Goal: Information Seeking & Learning: Understand process/instructions

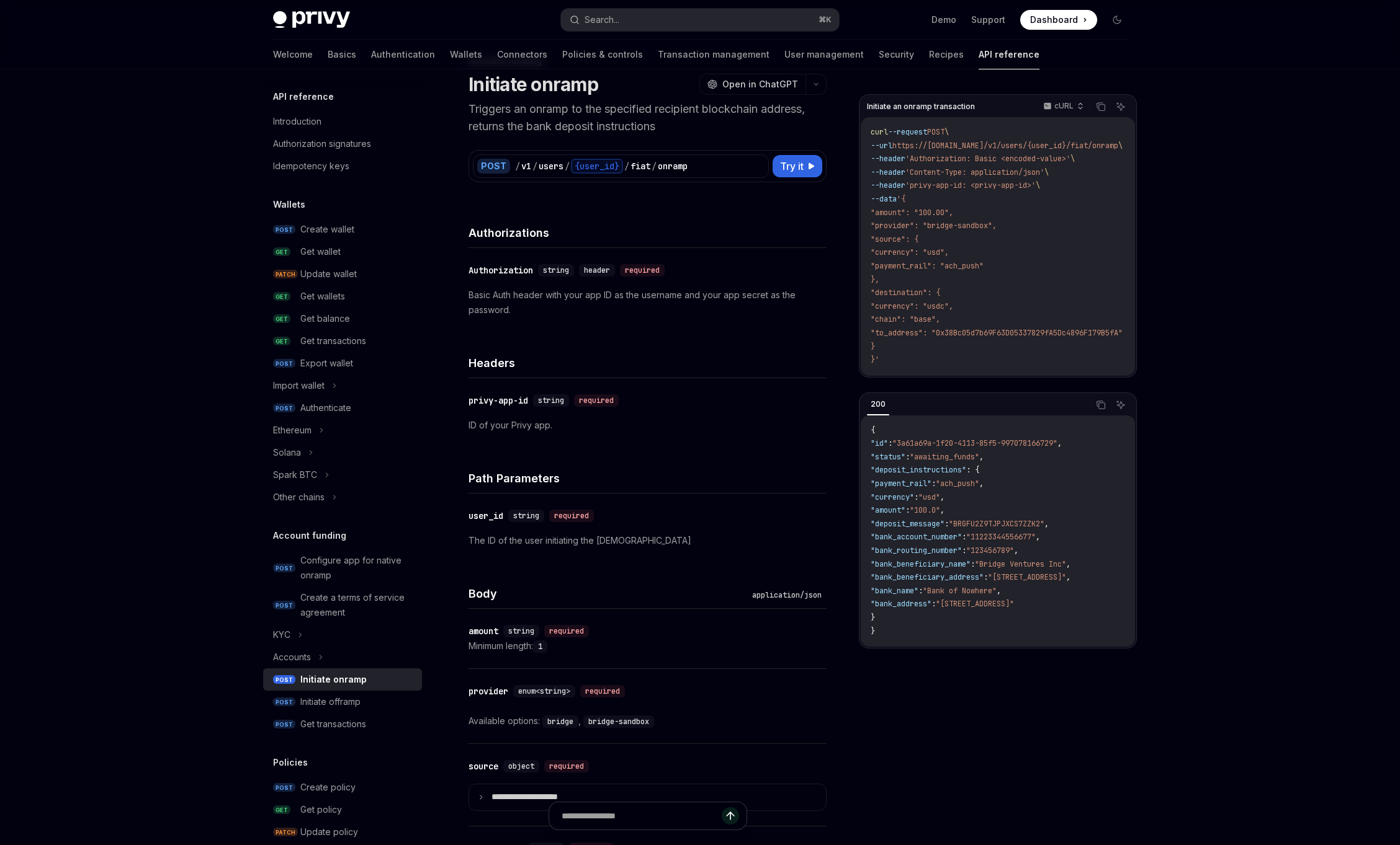
scroll to position [157, 0]
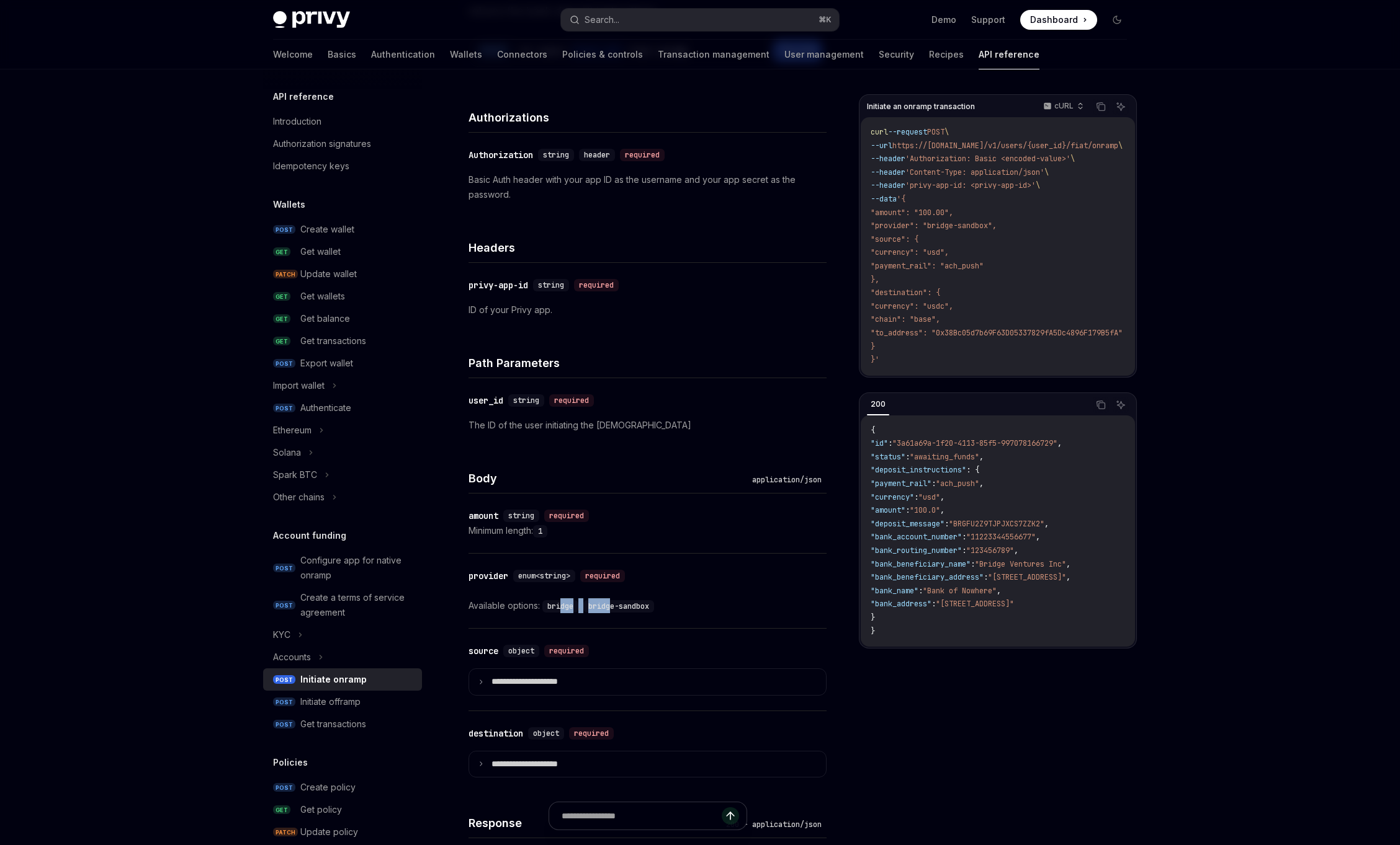
drag, startPoint x: 562, startPoint y: 609, endPoint x: 615, endPoint y: 608, distance: 53.0
click at [615, 608] on div "Available options: bridge , bridge-sandbox" at bounding box center [647, 606] width 358 height 15
click at [615, 608] on code "bridge-sandbox" at bounding box center [619, 606] width 71 height 13
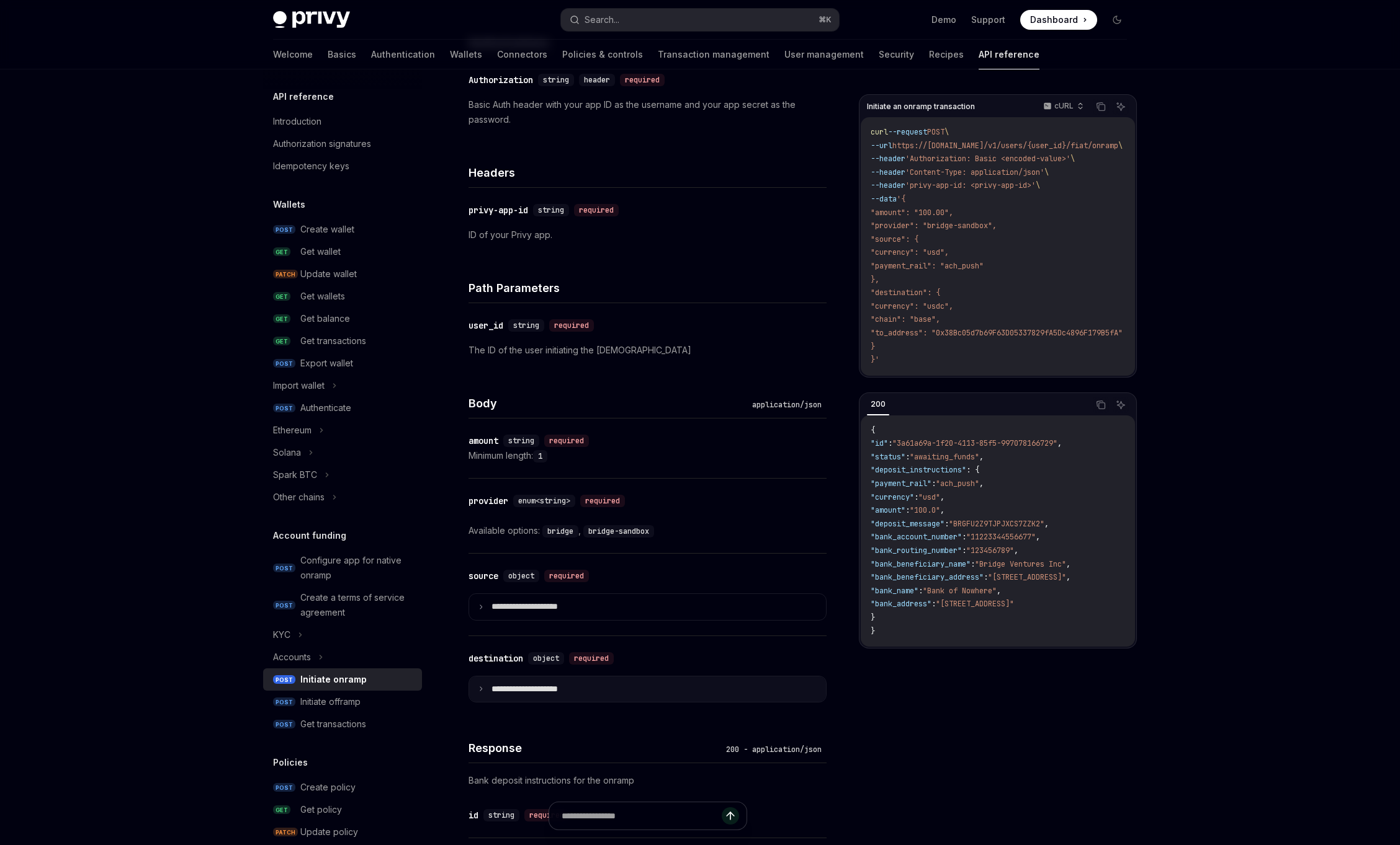
click at [518, 677] on summary "**********" at bounding box center [647, 689] width 357 height 26
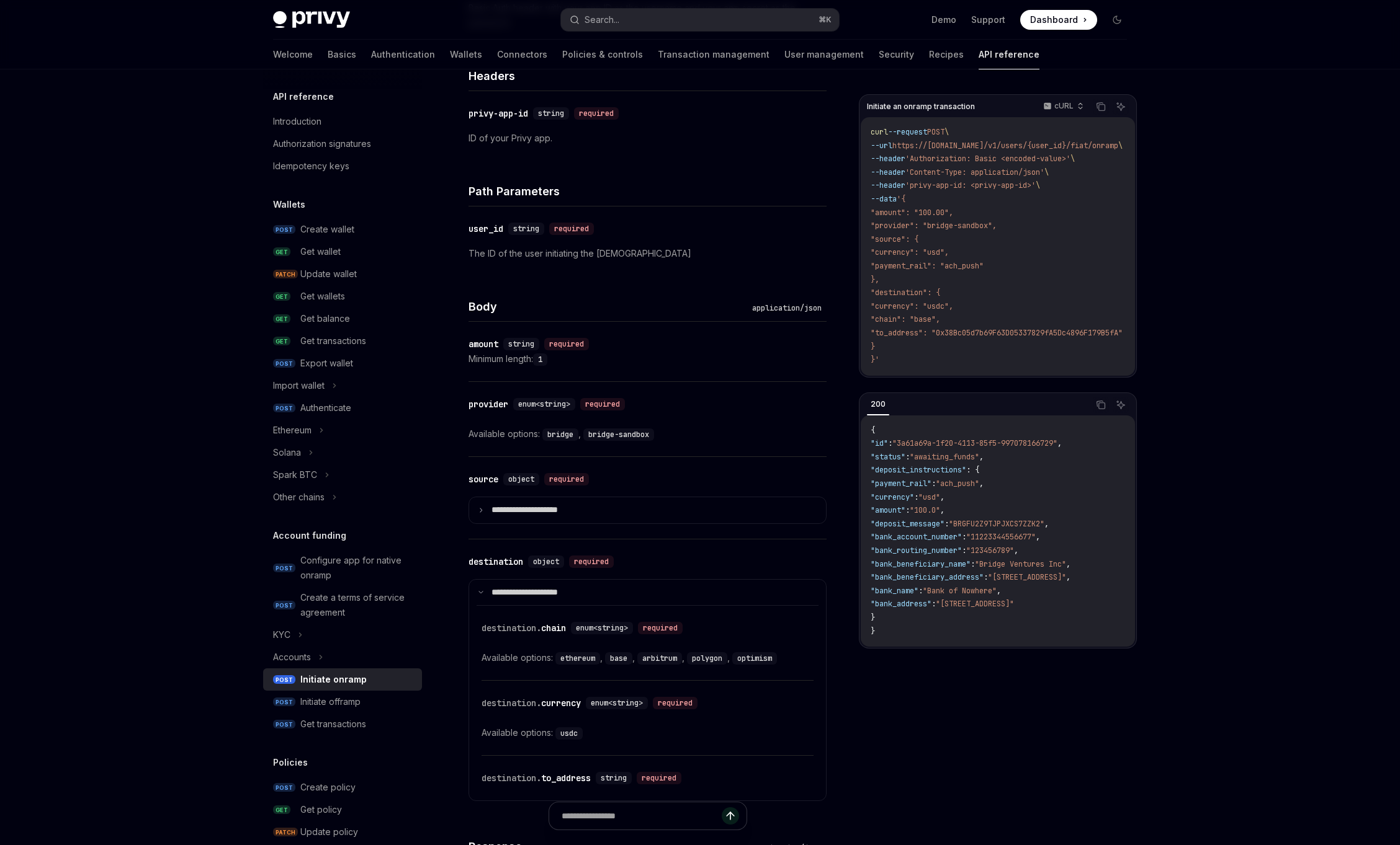
scroll to position [330, 0]
click at [527, 519] on summary "**********" at bounding box center [647, 508] width 357 height 26
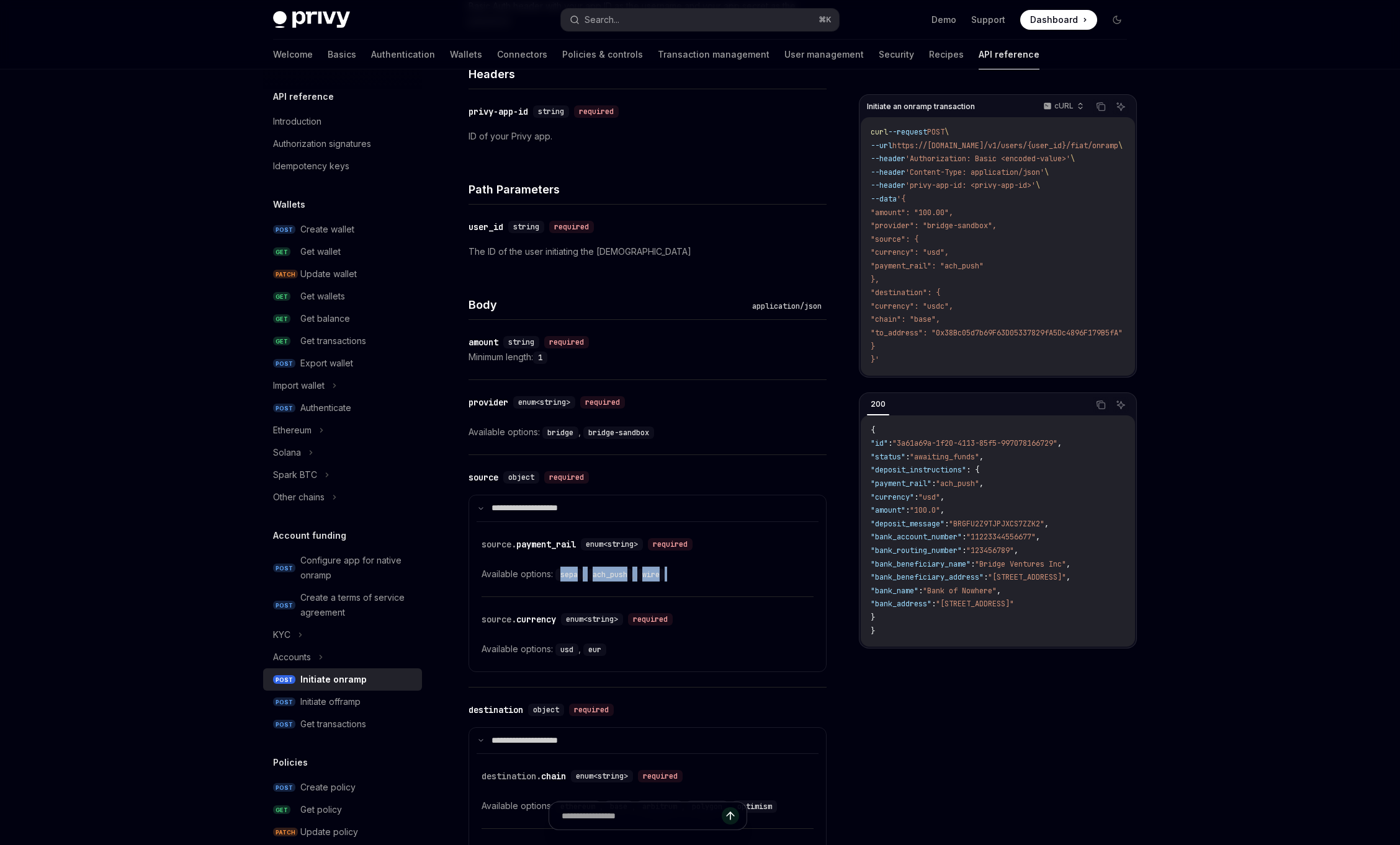
drag, startPoint x: 557, startPoint y: 577, endPoint x: 700, endPoint y: 574, distance: 143.0
click at [700, 574] on div "Available options: sepa , ach_push , wire" at bounding box center [648, 574] width 332 height 15
drag, startPoint x: 700, startPoint y: 574, endPoint x: 482, endPoint y: 570, distance: 218.0
click at [483, 570] on div "Available options: sepa , ach_push , wire" at bounding box center [648, 574] width 332 height 15
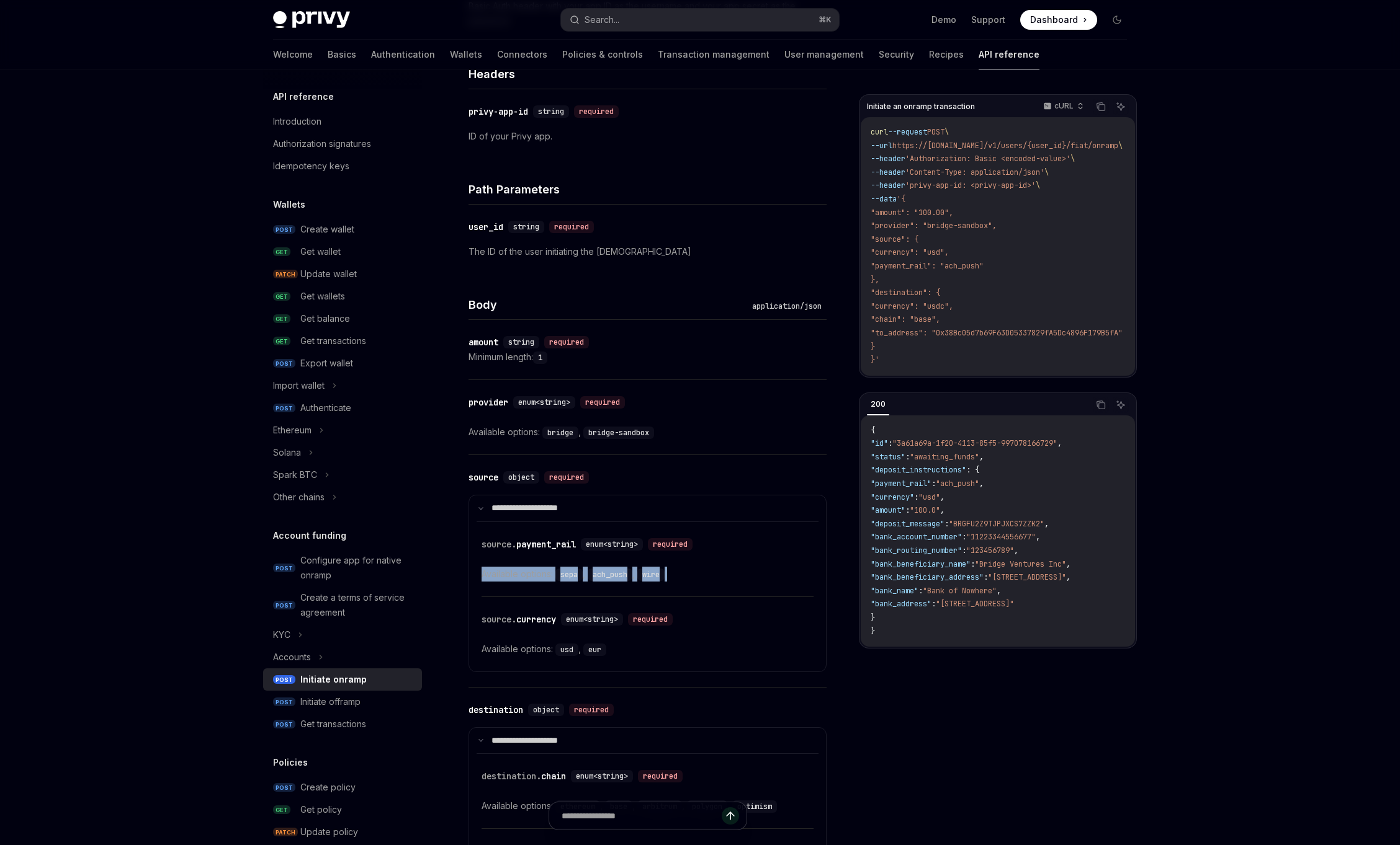
copy div "Available options: sepa , ach_push , wire"
